Goal: Task Accomplishment & Management: Complete application form

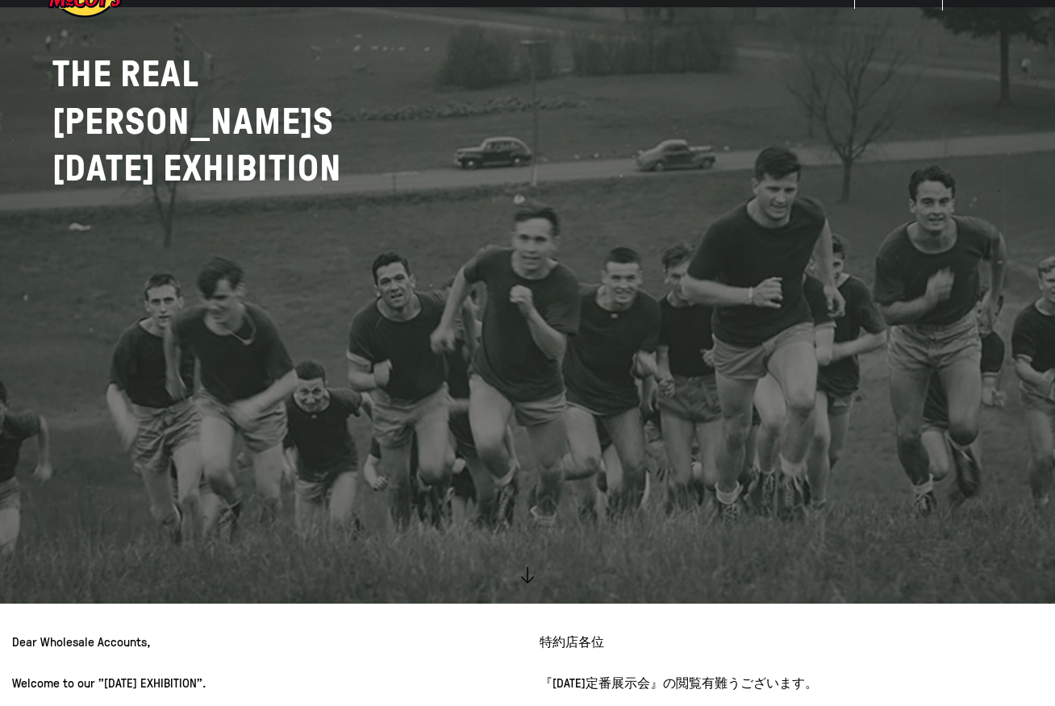
scroll to position [403, 0]
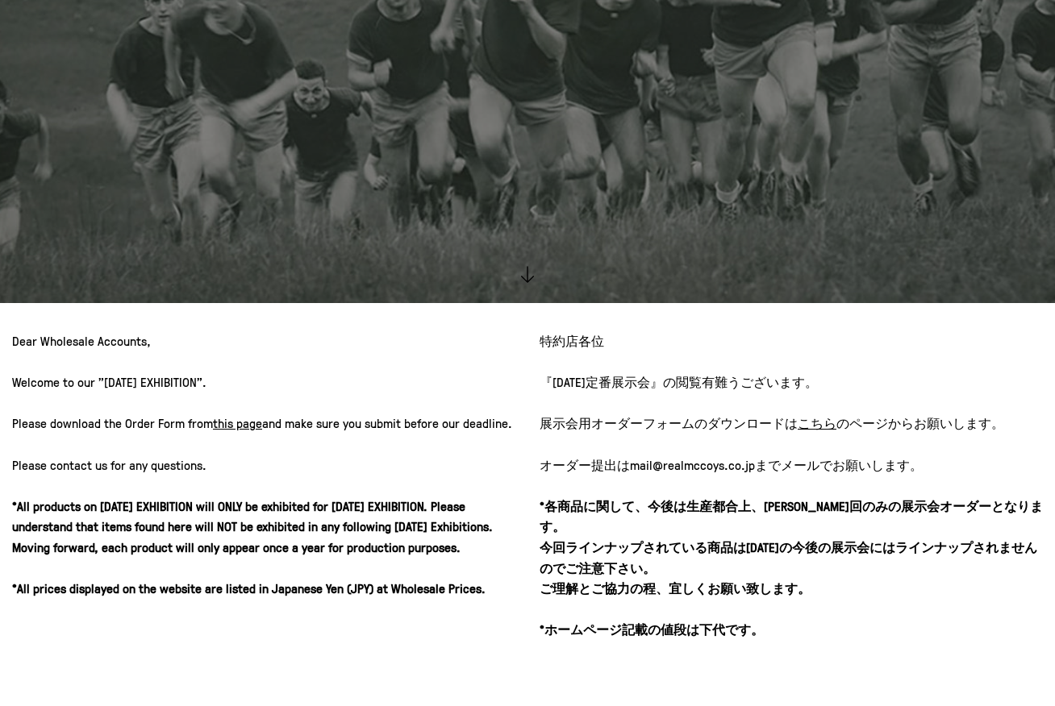
click at [810, 424] on u "こちら" at bounding box center [816, 423] width 39 height 18
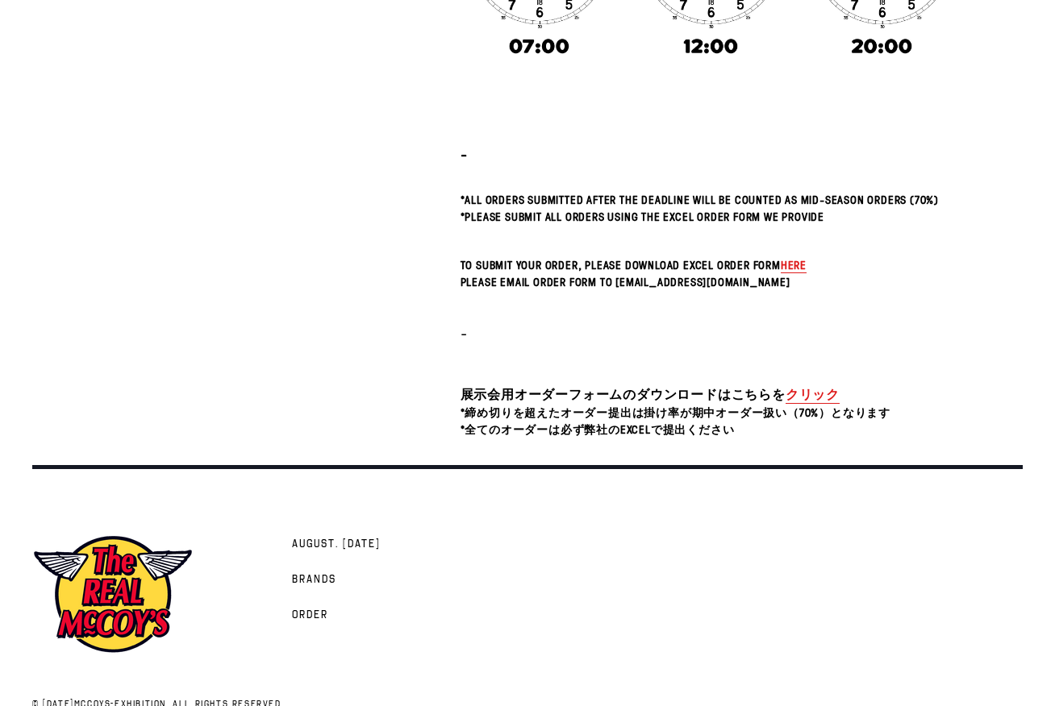
scroll to position [403, 0]
click at [803, 391] on link "クリック" at bounding box center [812, 394] width 54 height 19
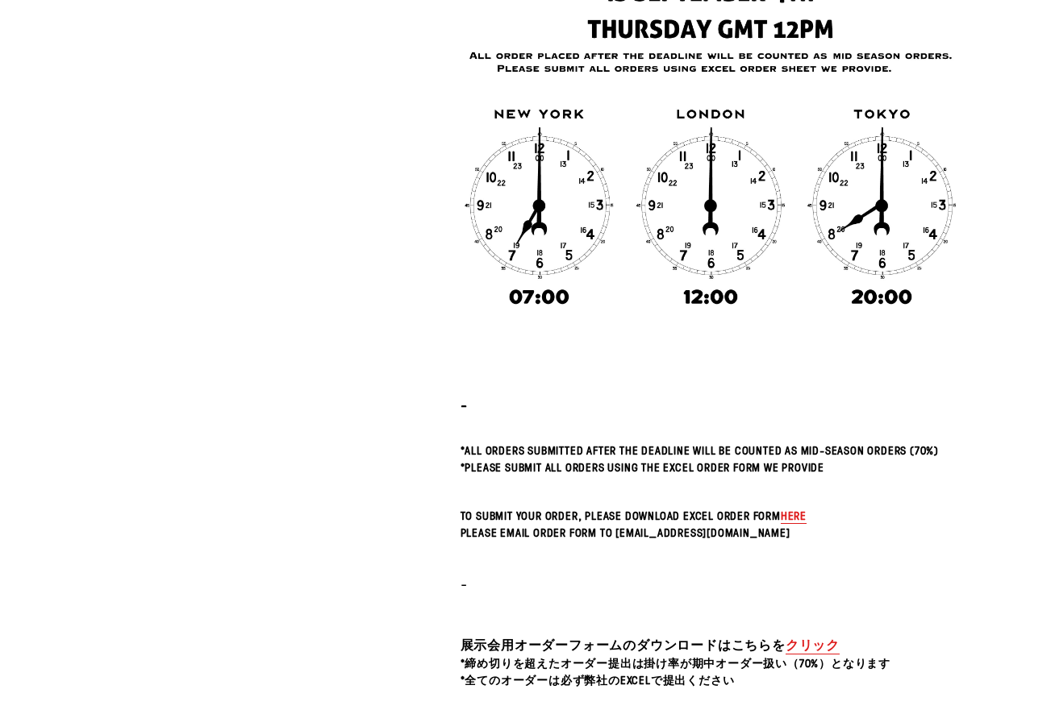
scroll to position [0, 0]
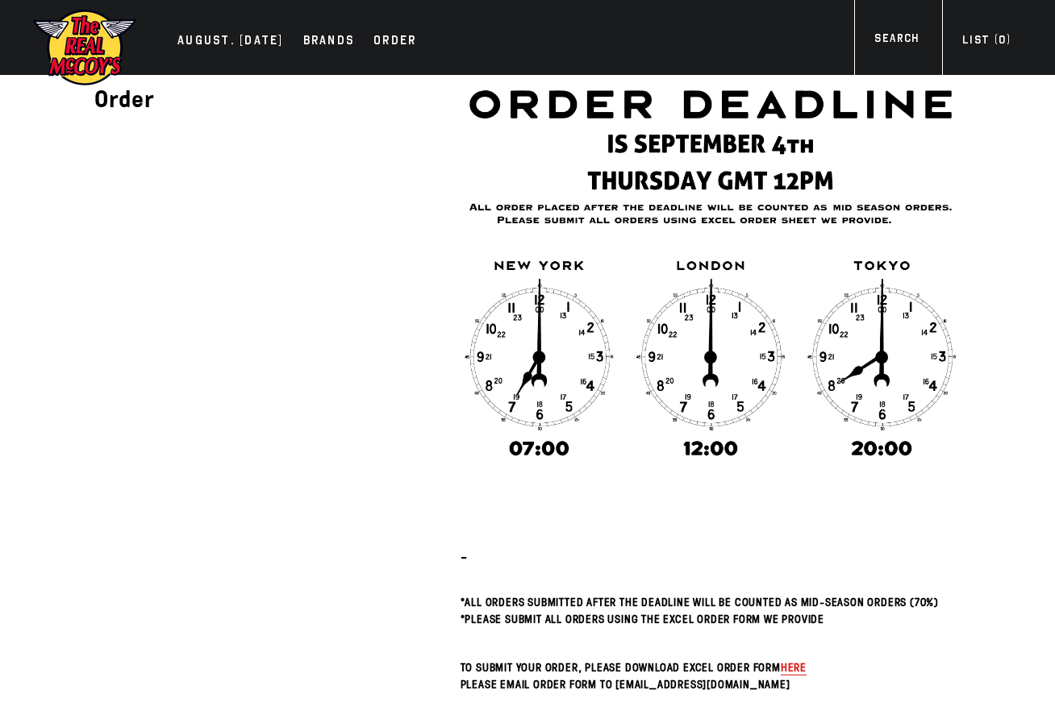
click at [945, 169] on img at bounding box center [710, 268] width 501 height 386
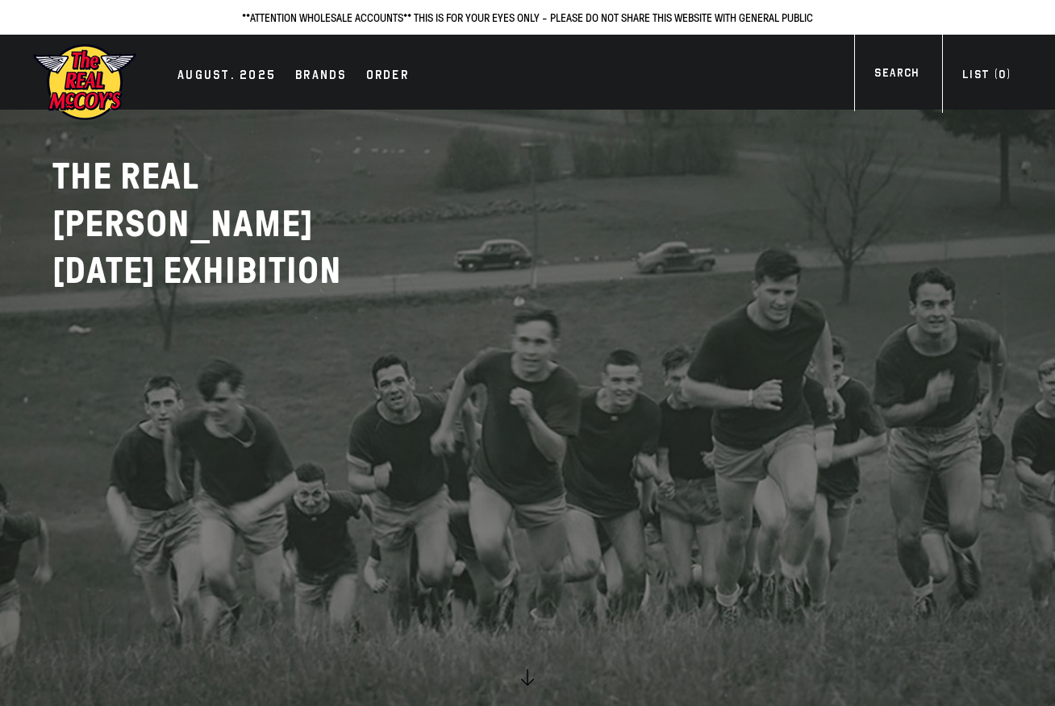
scroll to position [403, 0]
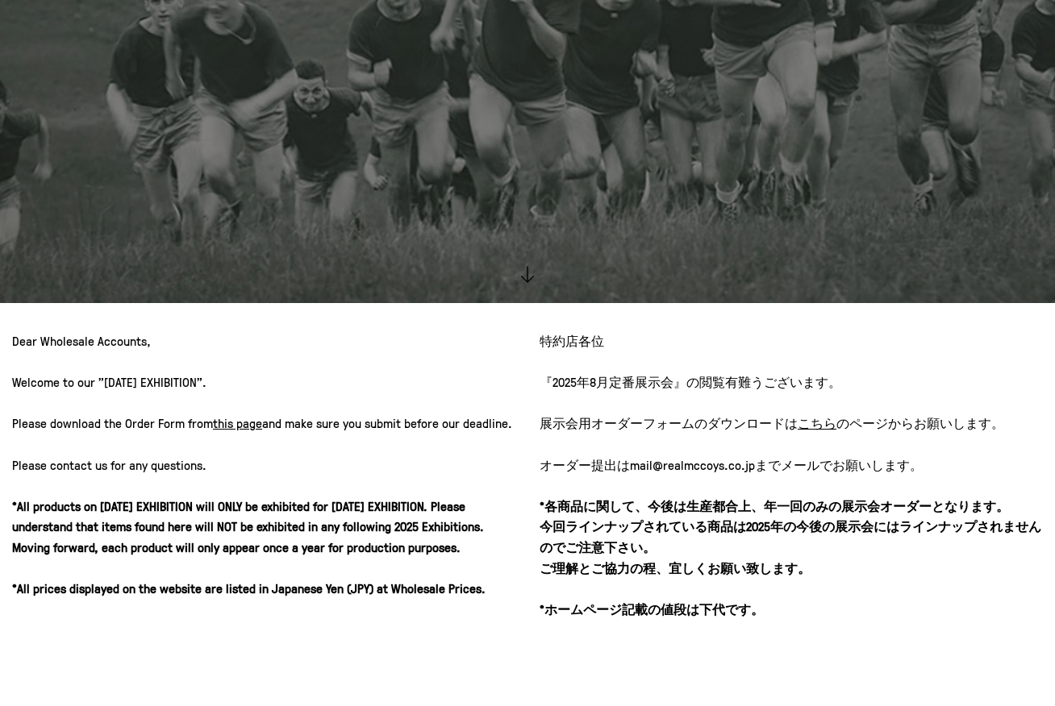
click at [805, 422] on u "こちら" at bounding box center [816, 423] width 39 height 18
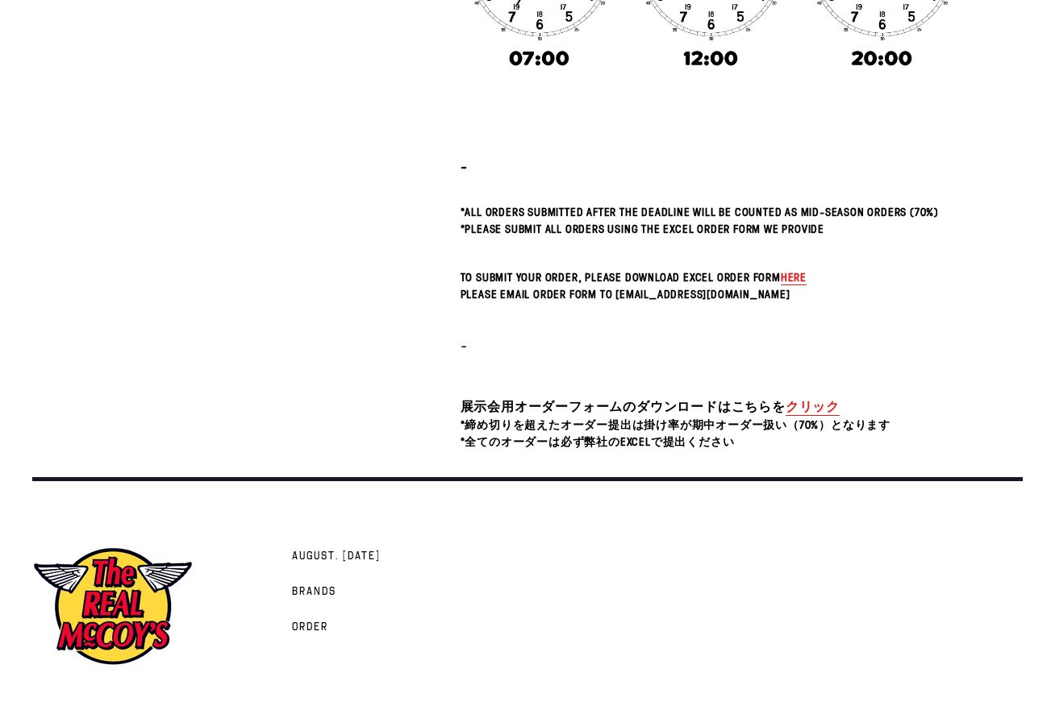
scroll to position [403, 0]
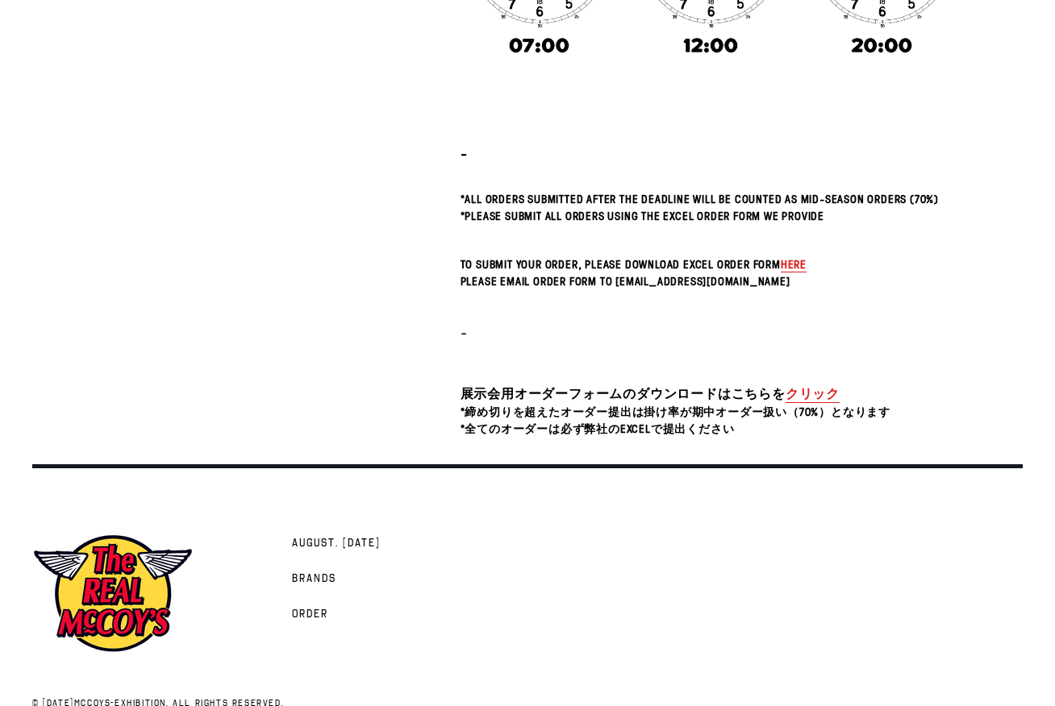
click at [807, 393] on link "クリック" at bounding box center [812, 394] width 54 height 19
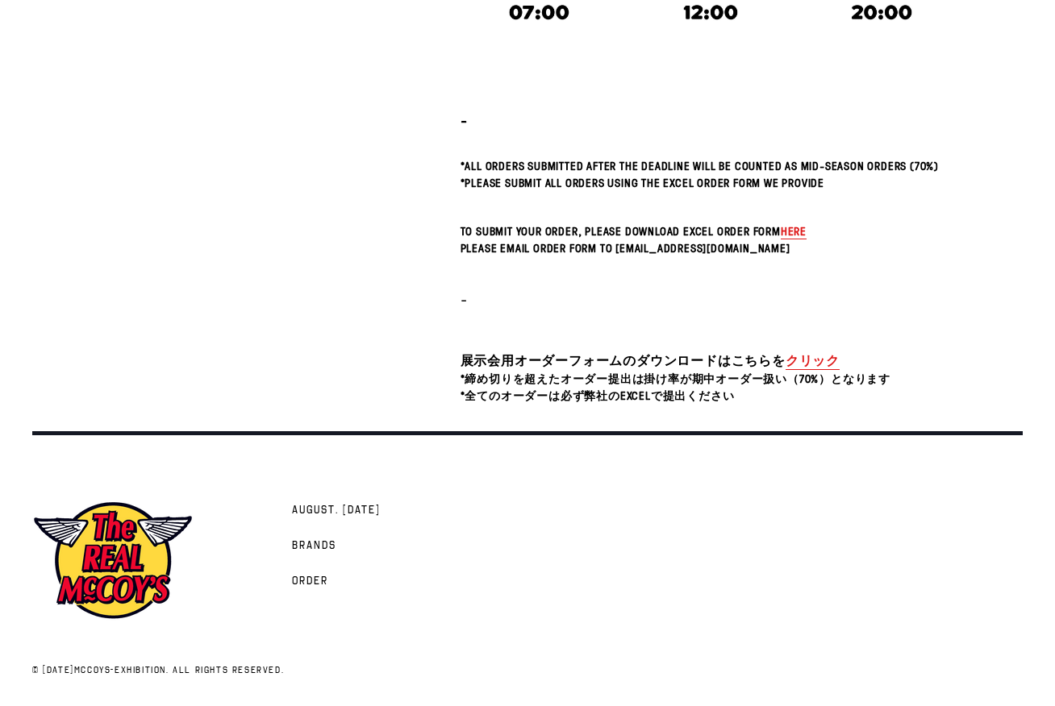
scroll to position [356, 0]
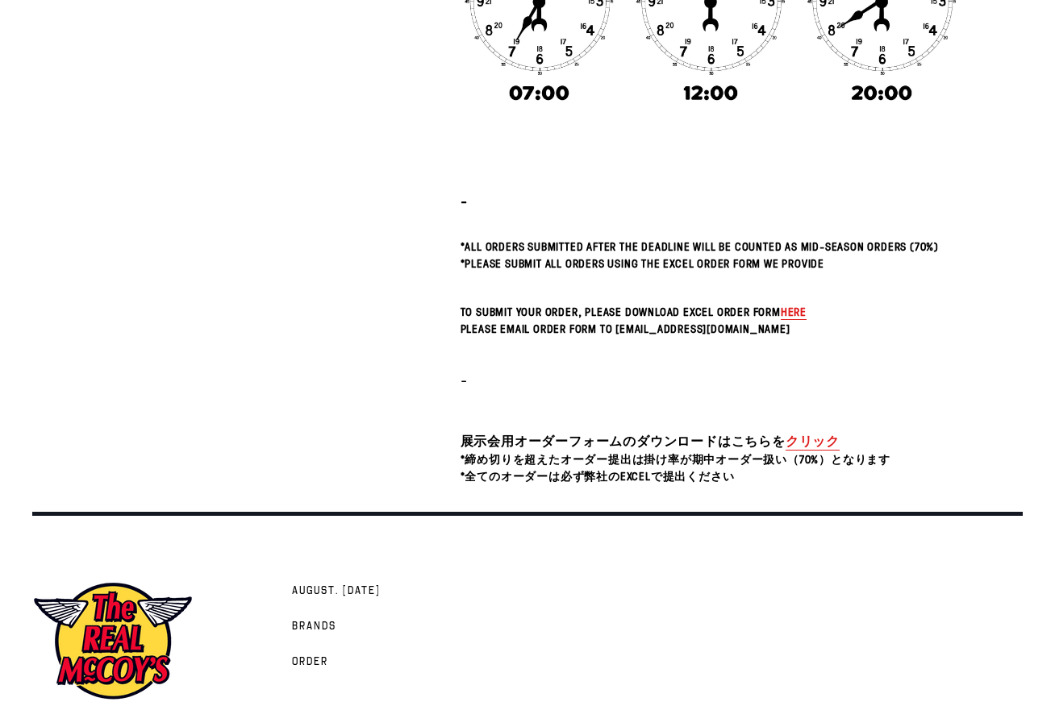
click at [872, 302] on div "- *All orders submitted after the deadline will be counted as Mid-Season Orders…" at bounding box center [710, 101] width 501 height 765
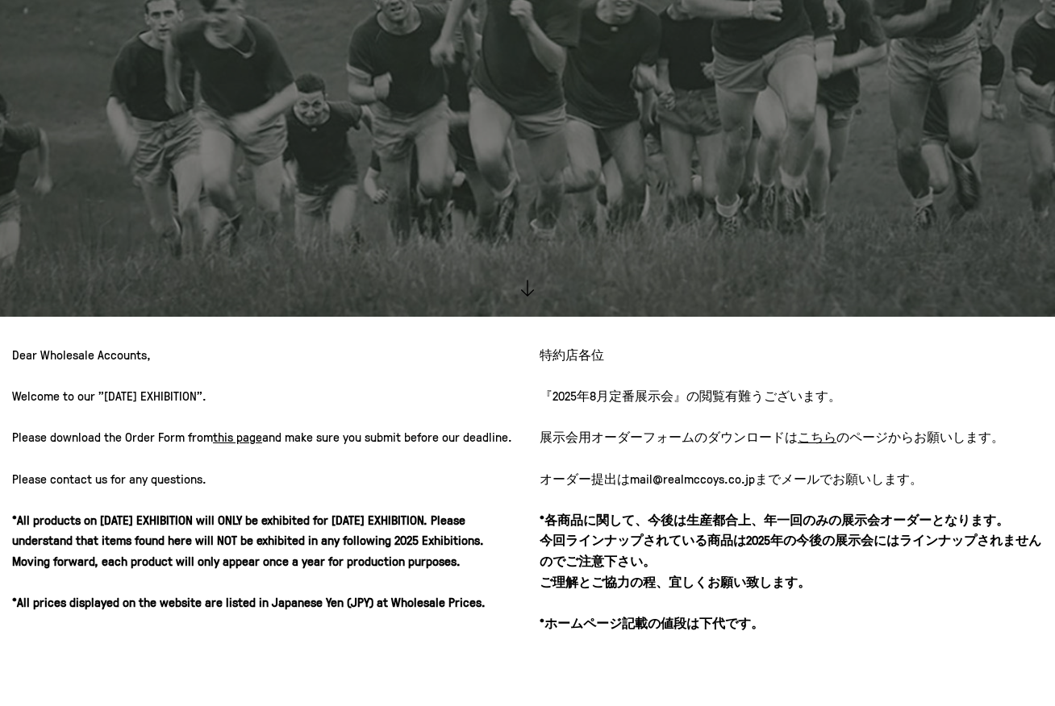
scroll to position [403, 0]
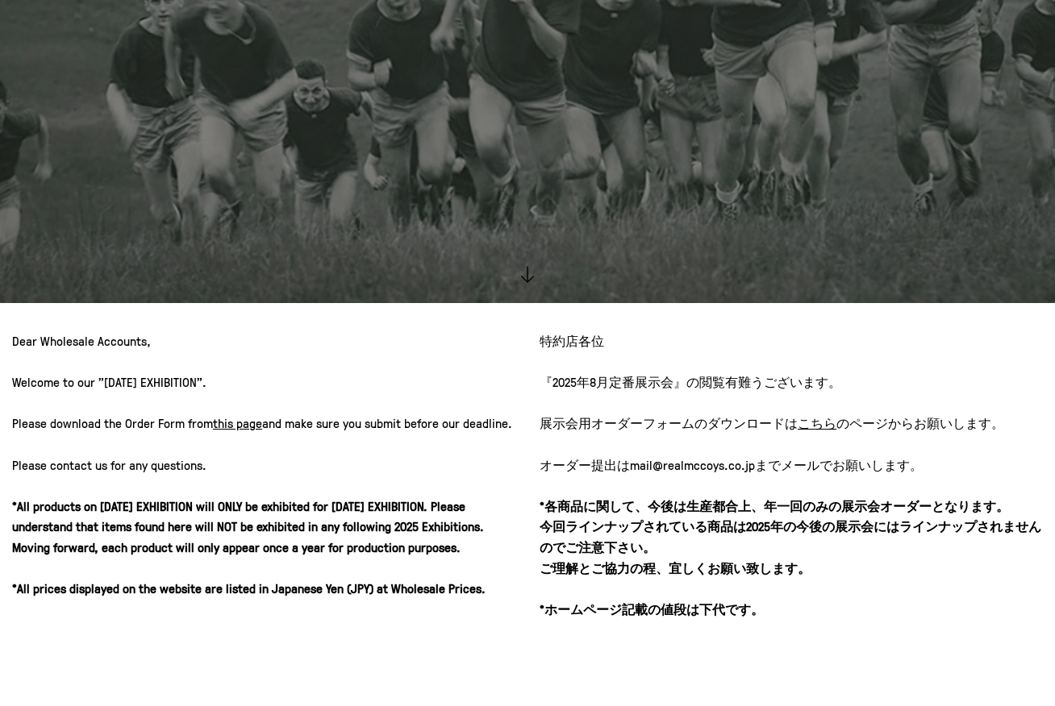
click at [811, 422] on u "こちら" at bounding box center [816, 423] width 39 height 18
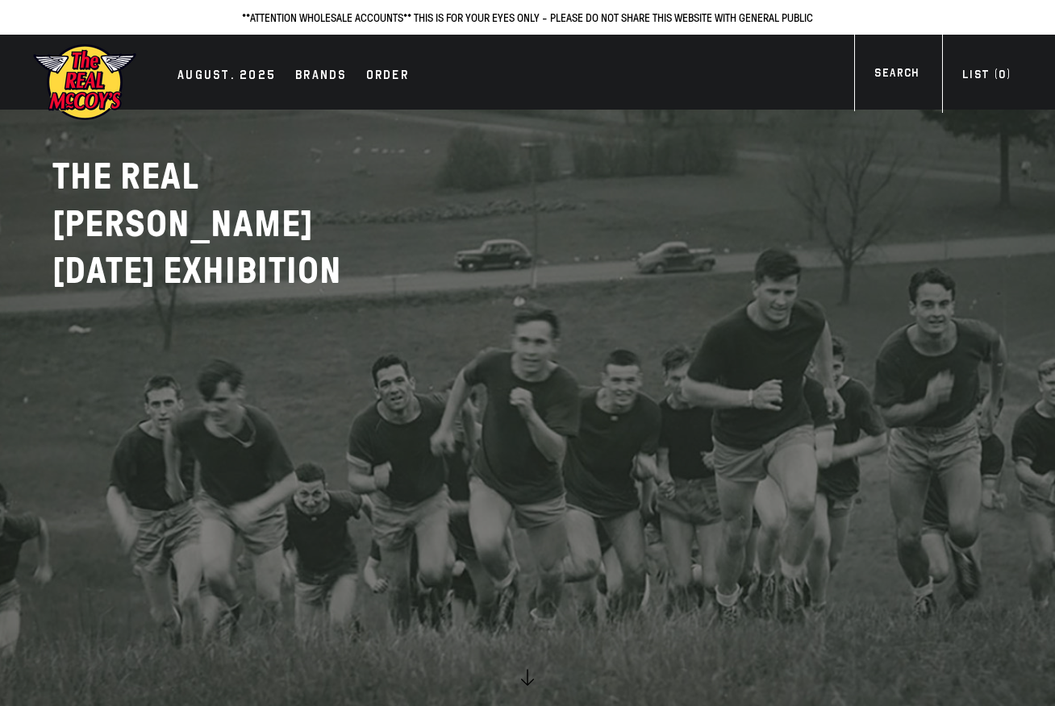
scroll to position [403, 0]
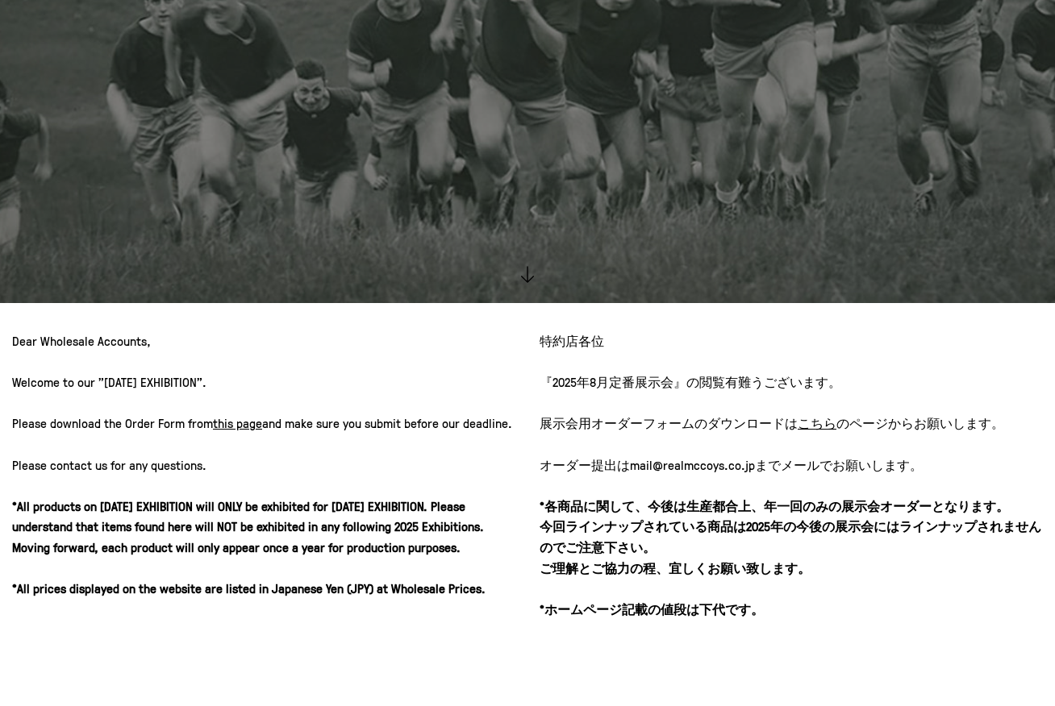
click at [824, 421] on u "こちら" at bounding box center [816, 423] width 39 height 18
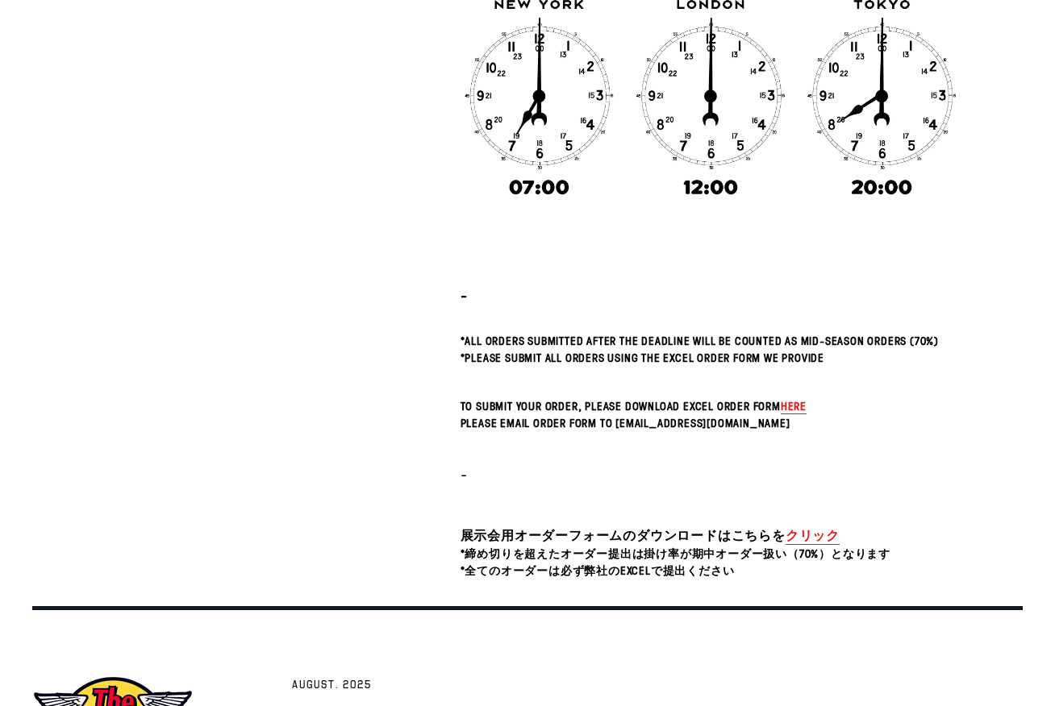
scroll to position [323, 0]
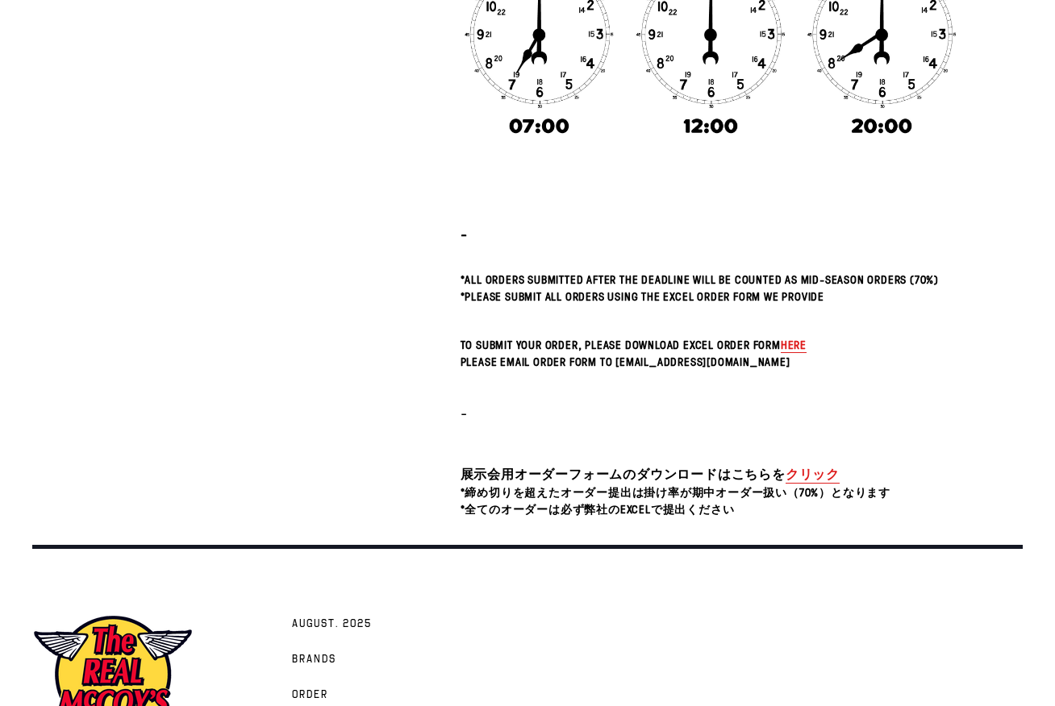
click at [798, 477] on link "クリック" at bounding box center [812, 474] width 54 height 19
click at [855, 372] on p at bounding box center [710, 381] width 501 height 19
click at [798, 345] on span "here" at bounding box center [793, 344] width 26 height 15
drag, startPoint x: 872, startPoint y: 40, endPoint x: 879, endPoint y: 192, distance: 151.8
click at [879, 192] on h5 at bounding box center [710, 197] width 501 height 15
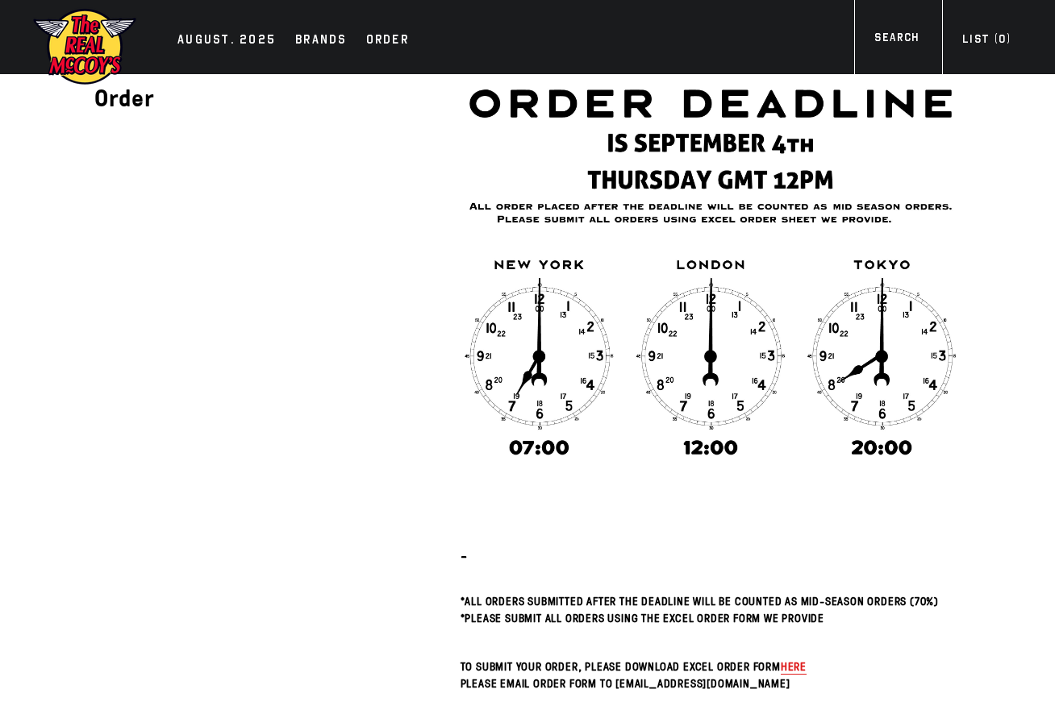
scroll to position [0, 0]
